Goal: Information Seeking & Learning: Find specific fact

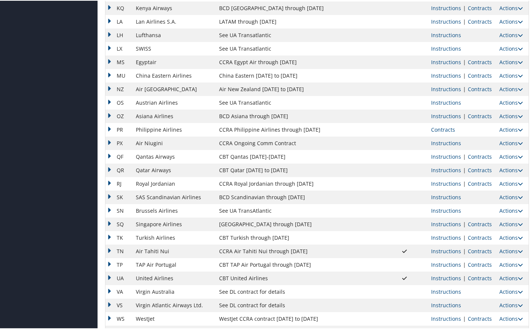
scroll to position [548, 0]
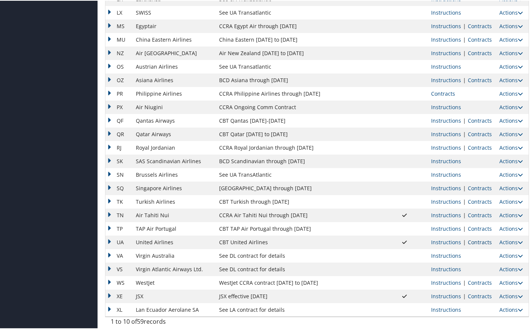
click at [468, 240] on link "Contracts" at bounding box center [480, 241] width 24 height 7
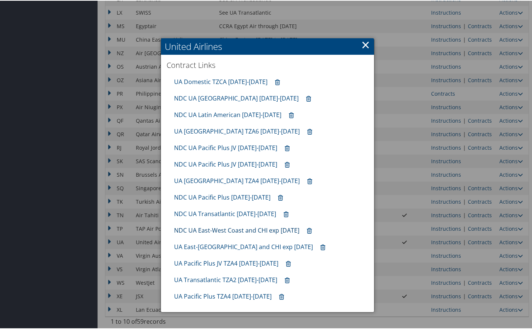
click at [242, 230] on link "NDC UA East-West Coast and CHI exp [DATE]" at bounding box center [236, 230] width 125 height 8
click at [227, 247] on link "UA East-West Coast and CHI exp 10.31.25" at bounding box center [243, 246] width 139 height 8
click at [364, 45] on link "×" at bounding box center [365, 43] width 9 height 15
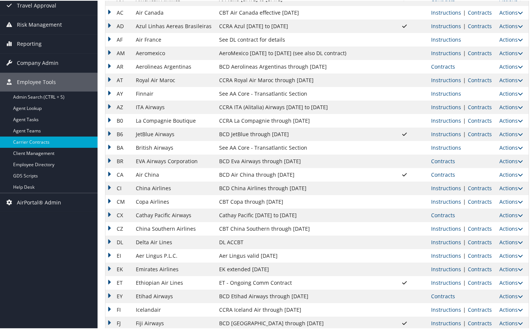
scroll to position [0, 0]
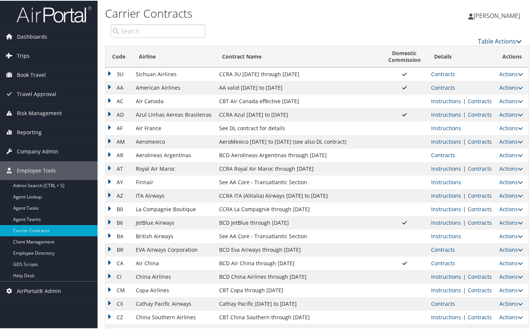
click at [27, 55] on span "Trips" at bounding box center [23, 55] width 13 height 19
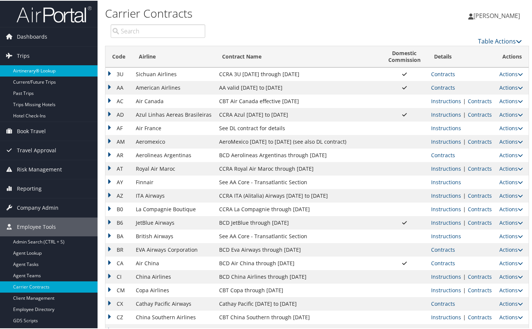
click at [33, 71] on link "Airtinerary® Lookup" at bounding box center [49, 70] width 98 height 11
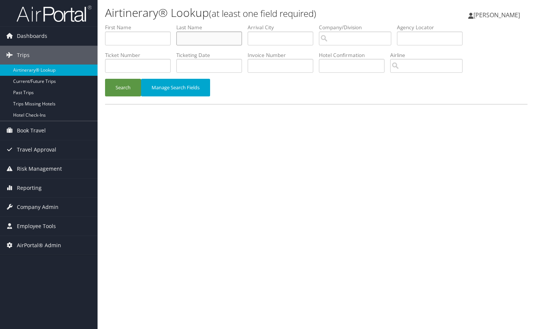
click at [203, 41] on input "text" at bounding box center [209, 39] width 66 height 14
paste input "Bobryshev"
type input "Bobryshev"
click at [123, 92] on button "Search" at bounding box center [123, 88] width 36 height 18
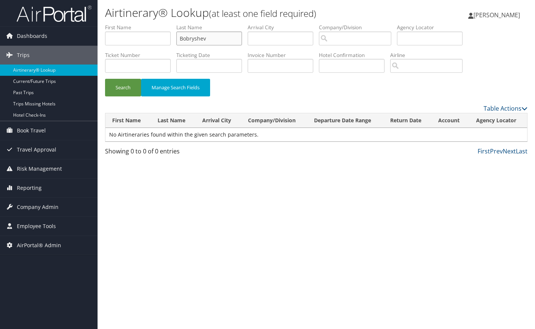
drag, startPoint x: 212, startPoint y: 37, endPoint x: 167, endPoint y: 33, distance: 45.2
click at [167, 24] on ul "First Name Last Name Bobryshev Departure City Arrival City Company/Division Air…" at bounding box center [316, 24] width 423 height 0
click at [202, 40] on input "text" at bounding box center [209, 39] width 66 height 14
paste input "[PERSON_NAME]"
type input "[PERSON_NAME]"
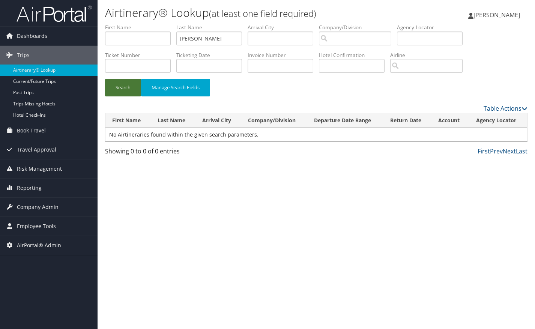
click at [120, 91] on button "Search" at bounding box center [123, 88] width 36 height 18
click at [120, 42] on input "text" at bounding box center [138, 39] width 66 height 14
paste input "[PERSON_NAME]"
type input "[PERSON_NAME]"
drag, startPoint x: 211, startPoint y: 39, endPoint x: 156, endPoint y: 38, distance: 55.2
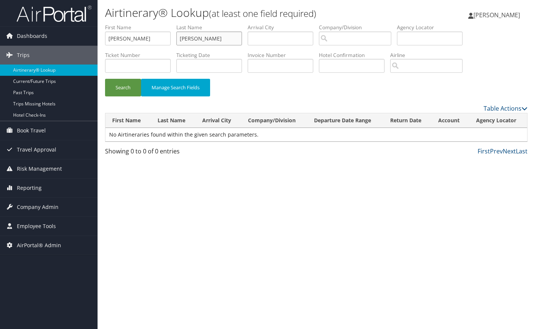
click at [156, 24] on ul "First Name [PERSON_NAME] Last Name [PERSON_NAME] Departure City Arrival City Co…" at bounding box center [316, 24] width 423 height 0
click at [129, 90] on button "Search" at bounding box center [123, 88] width 36 height 18
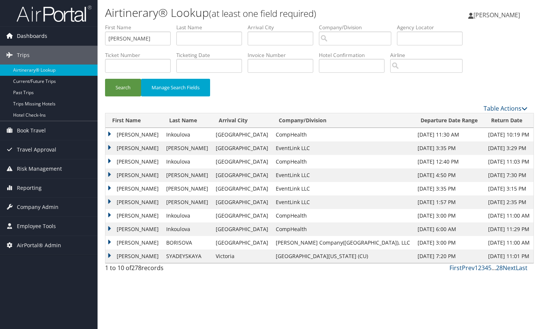
click at [37, 34] on span "Dashboards" at bounding box center [32, 36] width 30 height 19
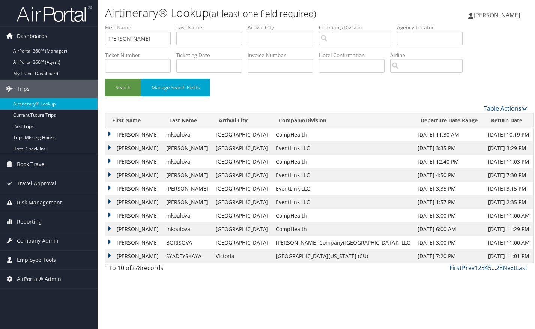
click at [29, 36] on span "Dashboards" at bounding box center [32, 36] width 30 height 19
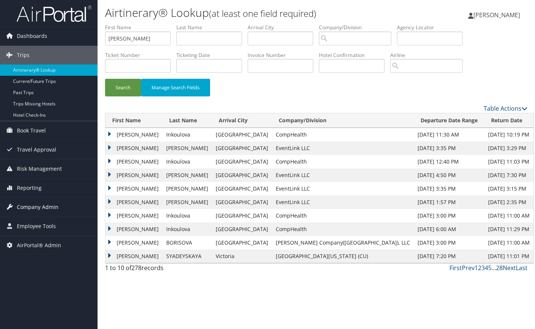
click at [43, 203] on span "Company Admin" at bounding box center [38, 207] width 42 height 19
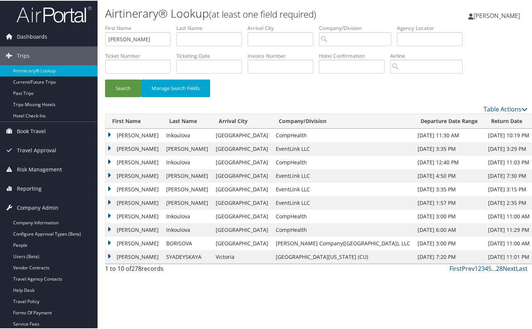
click at [104, 323] on div "Airtinerary® Lookup (at least one field required) [PERSON_NAME] [PERSON_NAME] M…" at bounding box center [317, 164] width 438 height 329
click at [155, 316] on div "Airtinerary® Lookup (at least one field required) [PERSON_NAME] [PERSON_NAME] M…" at bounding box center [317, 164] width 438 height 329
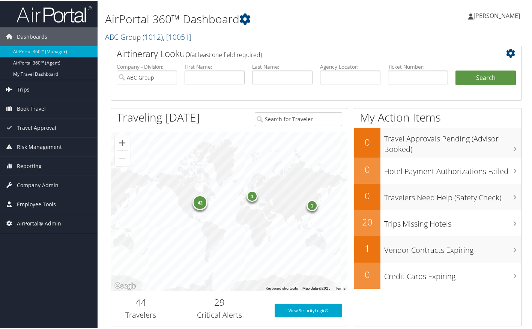
click at [26, 206] on span "Employee Tools" at bounding box center [36, 203] width 39 height 19
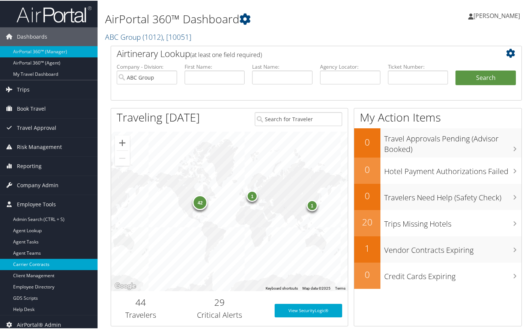
click at [38, 266] on link "Carrier Contracts" at bounding box center [49, 263] width 98 height 11
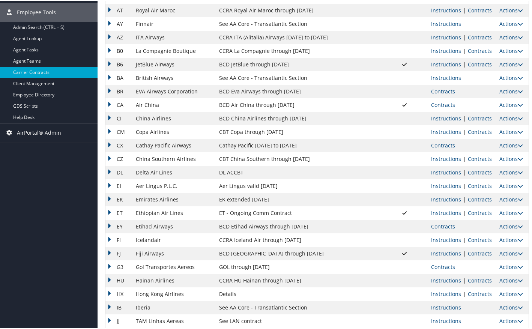
scroll to position [250, 0]
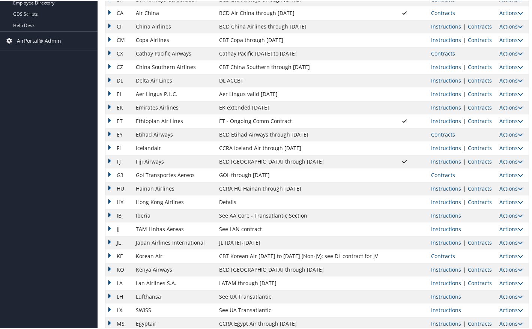
click at [482, 147] on link "Contracts" at bounding box center [480, 147] width 24 height 7
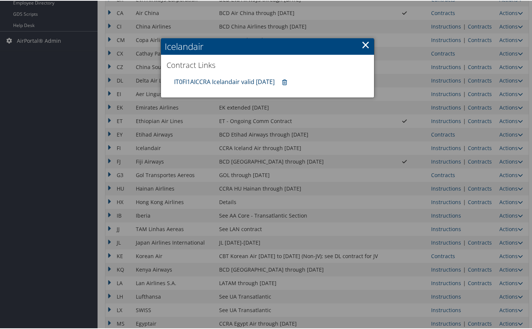
click at [238, 80] on link "IT0FI1AICCRA Icelandair valid 31DEC25" at bounding box center [224, 81] width 101 height 8
